Goal: Task Accomplishment & Management: Manage account settings

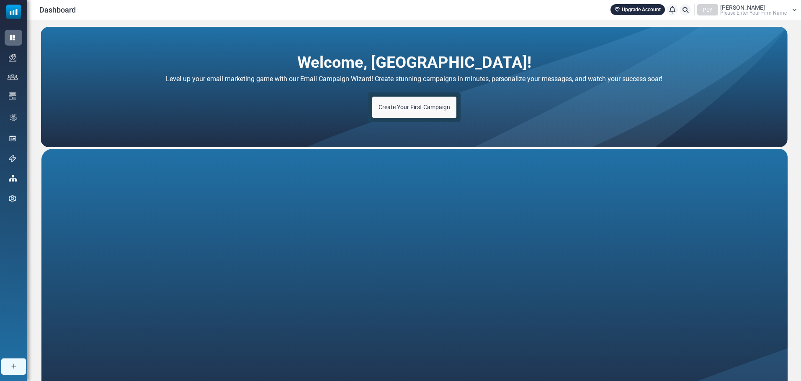
click at [786, 5] on div "Furkan Türker Please Enter Your Firm Name" at bounding box center [753, 10] width 67 height 11
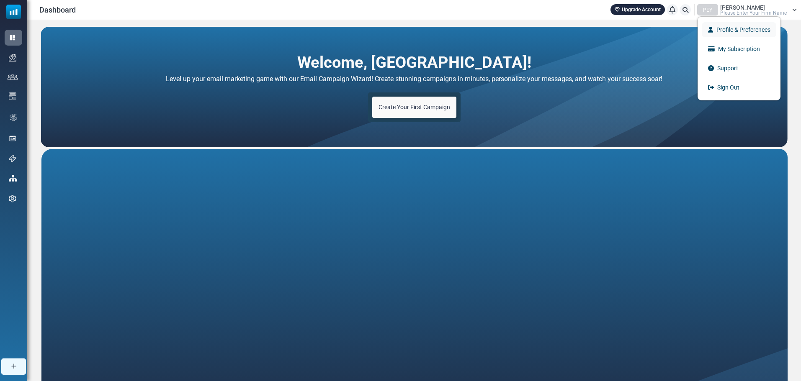
click at [762, 31] on link "Profile & Preferences" at bounding box center [739, 29] width 75 height 15
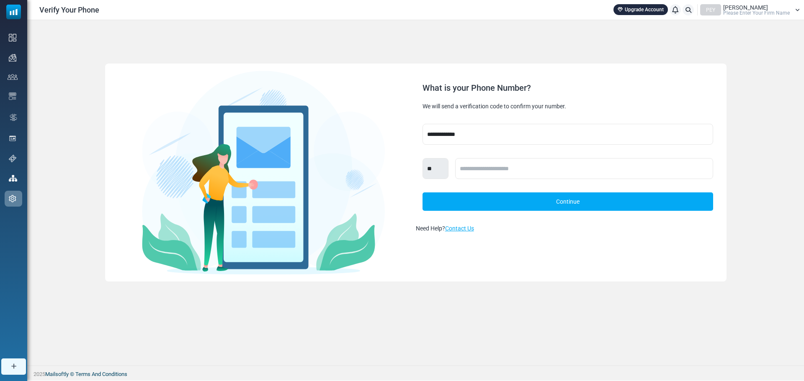
click at [708, 8] on div "PEY" at bounding box center [710, 9] width 21 height 11
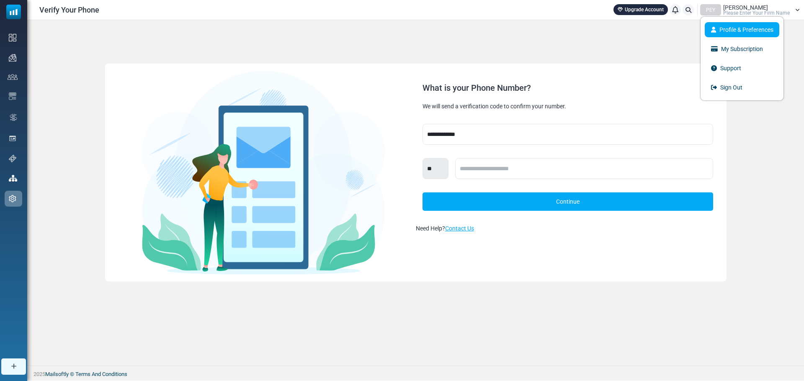
click at [742, 31] on link "Profile & Preferences" at bounding box center [742, 29] width 75 height 15
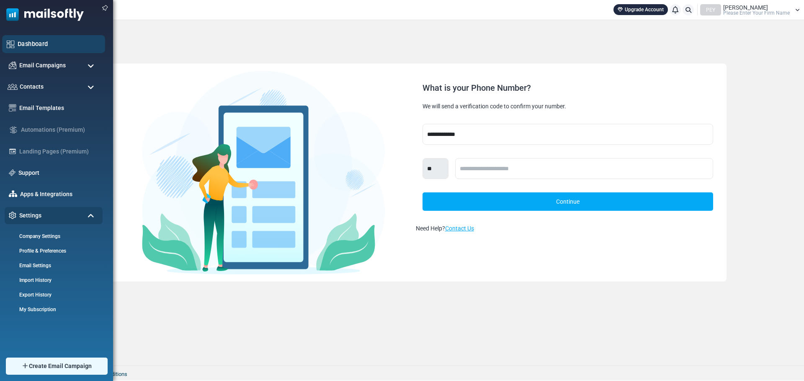
click at [79, 50] on div "Dashboard" at bounding box center [53, 44] width 103 height 18
click at [52, 221] on div "Settings" at bounding box center [53, 216] width 103 height 18
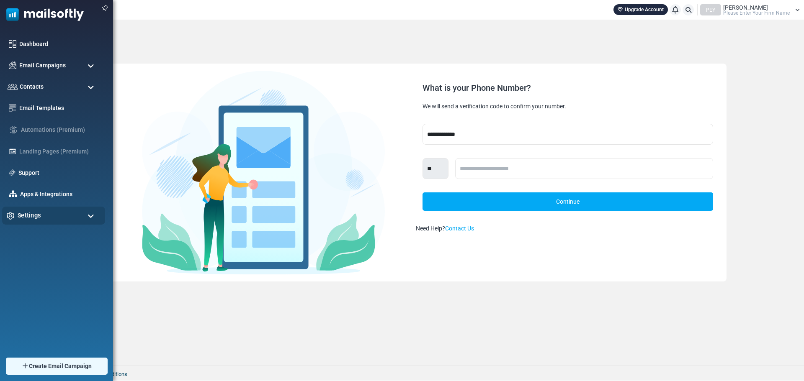
click at [52, 221] on div "Settings" at bounding box center [53, 216] width 103 height 18
click at [56, 239] on link "Company Settings" at bounding box center [52, 236] width 100 height 8
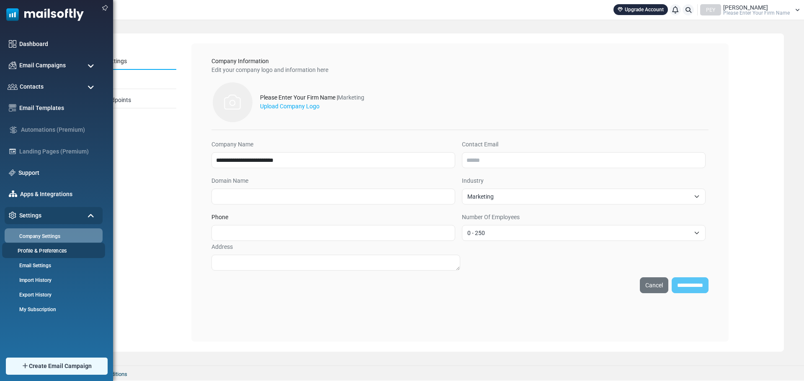
click at [51, 253] on link "Profile & Preferences" at bounding box center [52, 251] width 100 height 8
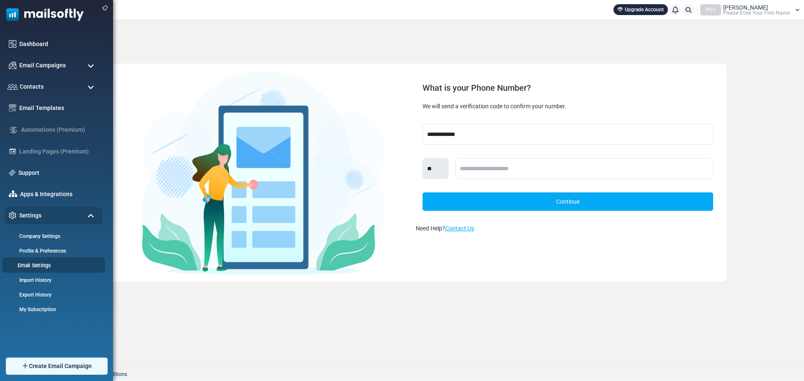
click at [55, 268] on link "Email Settings" at bounding box center [52, 266] width 100 height 8
click at [49, 291] on link "Export History" at bounding box center [52, 295] width 100 height 8
click at [18, 198] on div "Apps & Integrations" at bounding box center [53, 194] width 103 height 18
click at [95, 66] on div "Email Campaigns" at bounding box center [53, 66] width 103 height 18
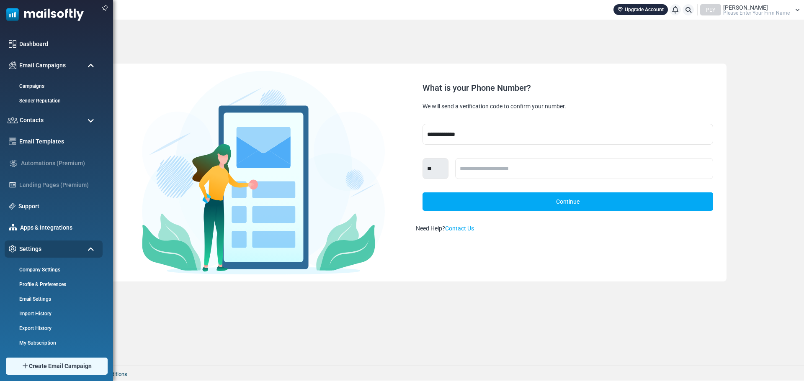
click at [65, 16] on img at bounding box center [42, 12] width 84 height 25
